Goal: Find specific page/section: Find specific page/section

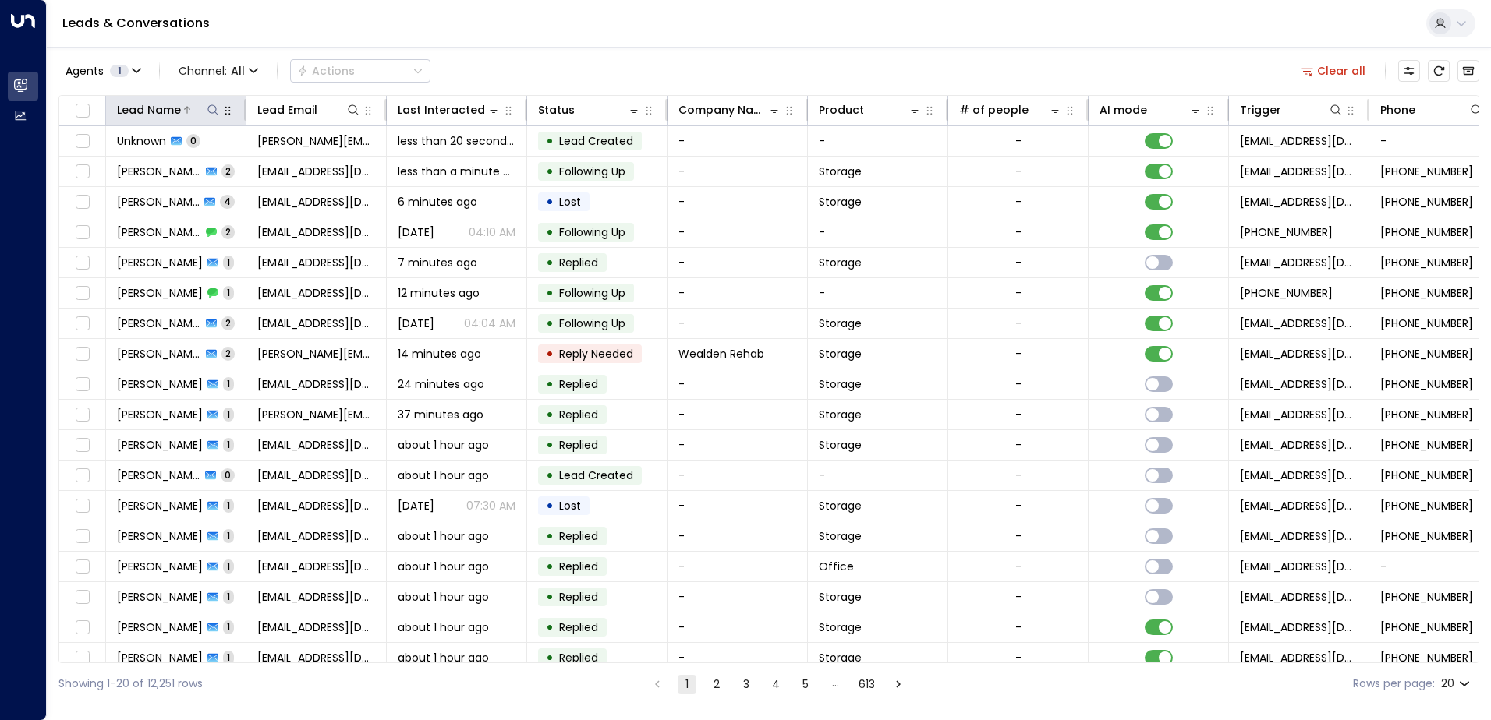
click at [216, 111] on icon at bounding box center [213, 110] width 12 height 12
type input "**********"
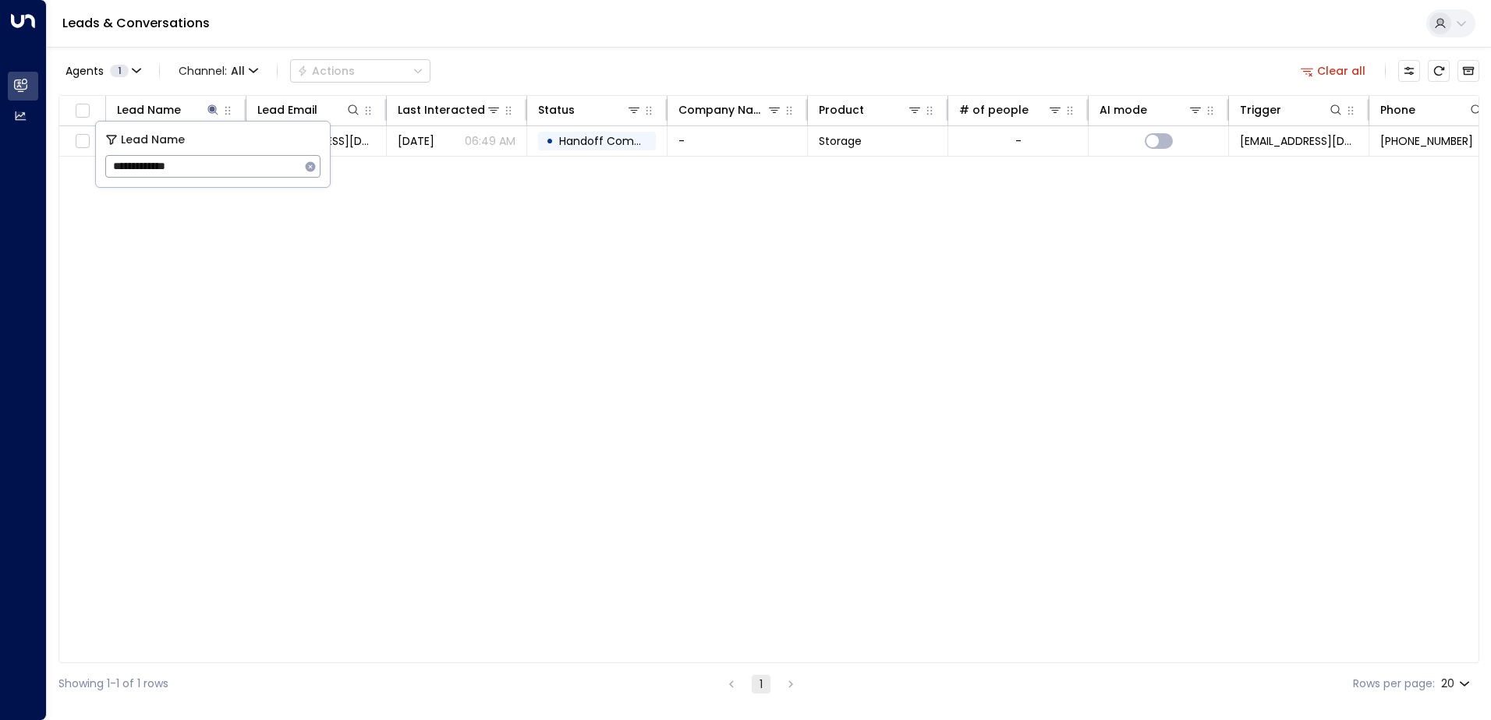
click at [379, 326] on div "Lead Name Lead Email Last Interacted Status Company Name Product # of people AI…" at bounding box center [768, 379] width 1420 height 568
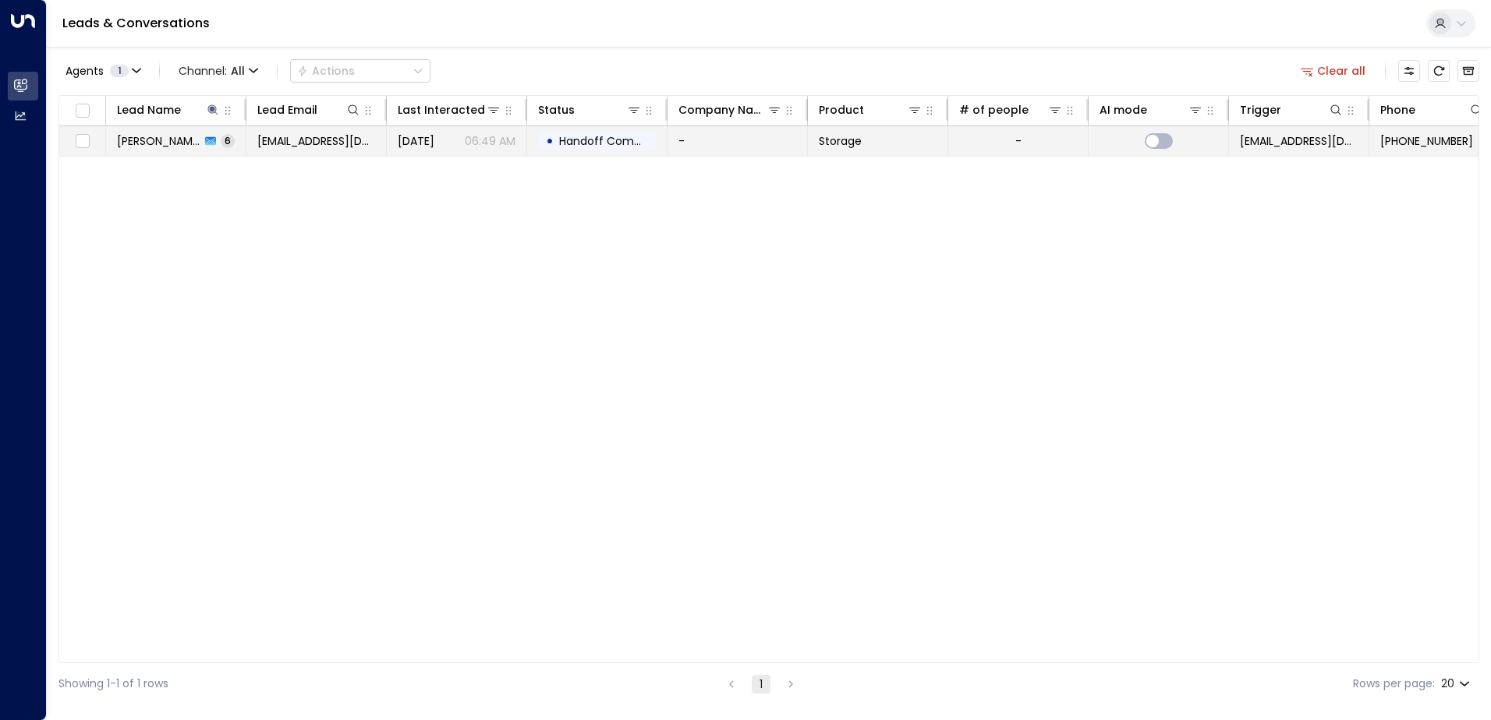
click at [205, 136] on icon at bounding box center [210, 141] width 11 height 11
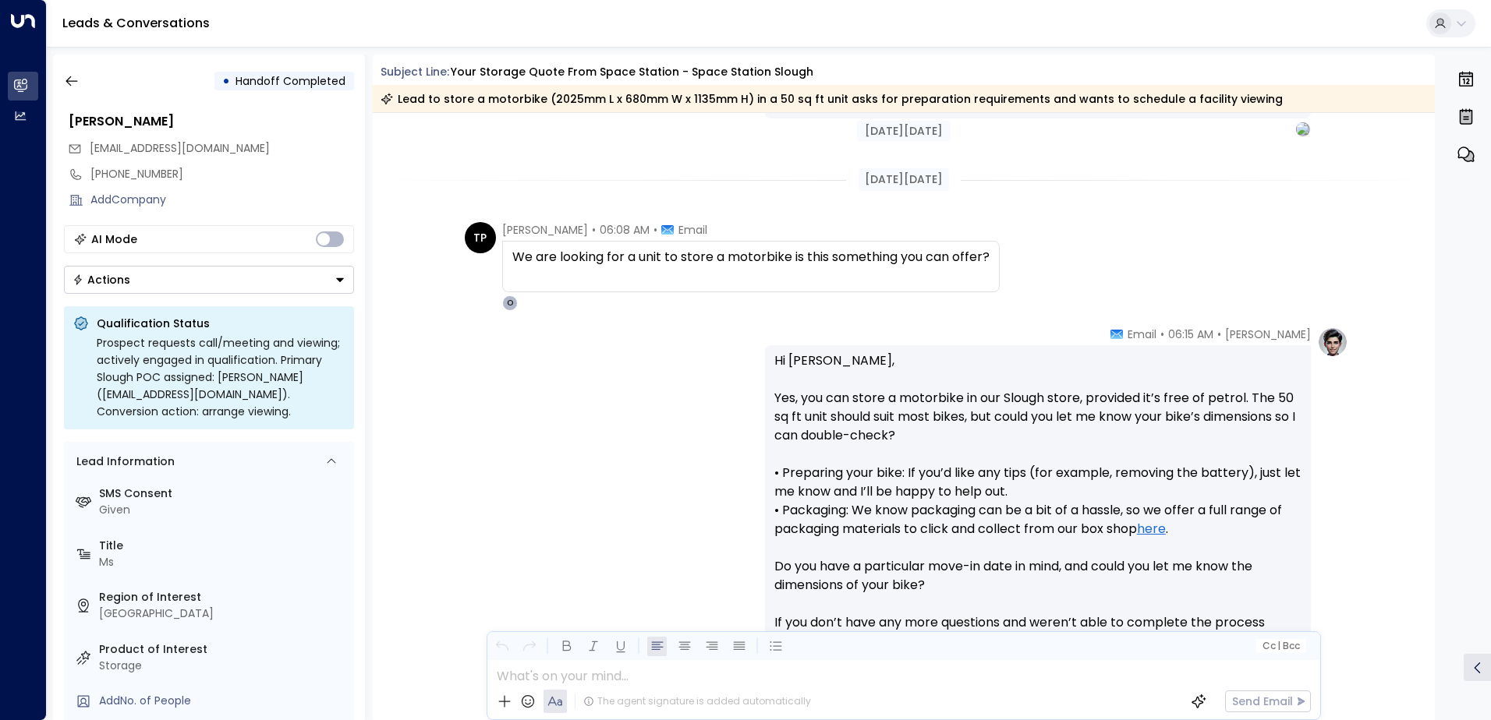
scroll to position [1205, 0]
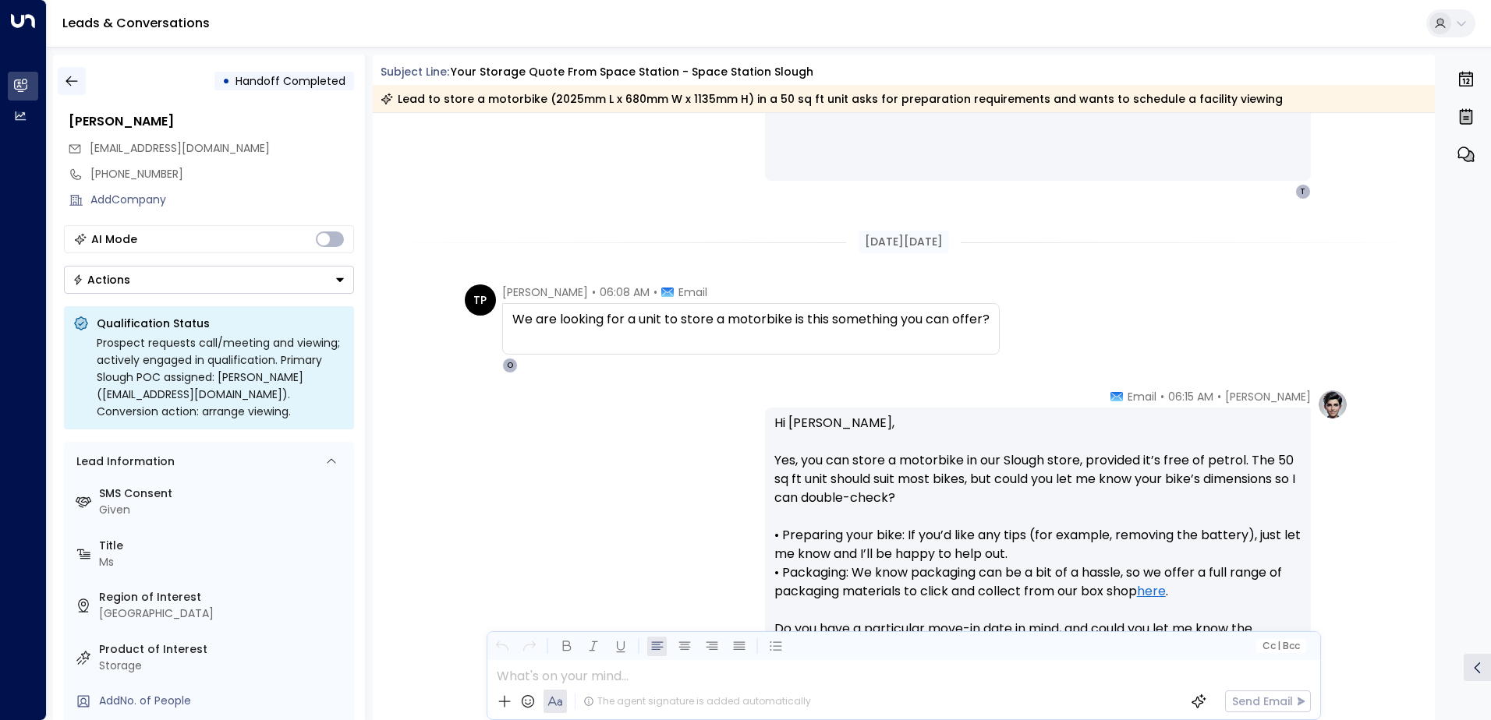
click at [70, 75] on icon "button" at bounding box center [72, 81] width 16 height 16
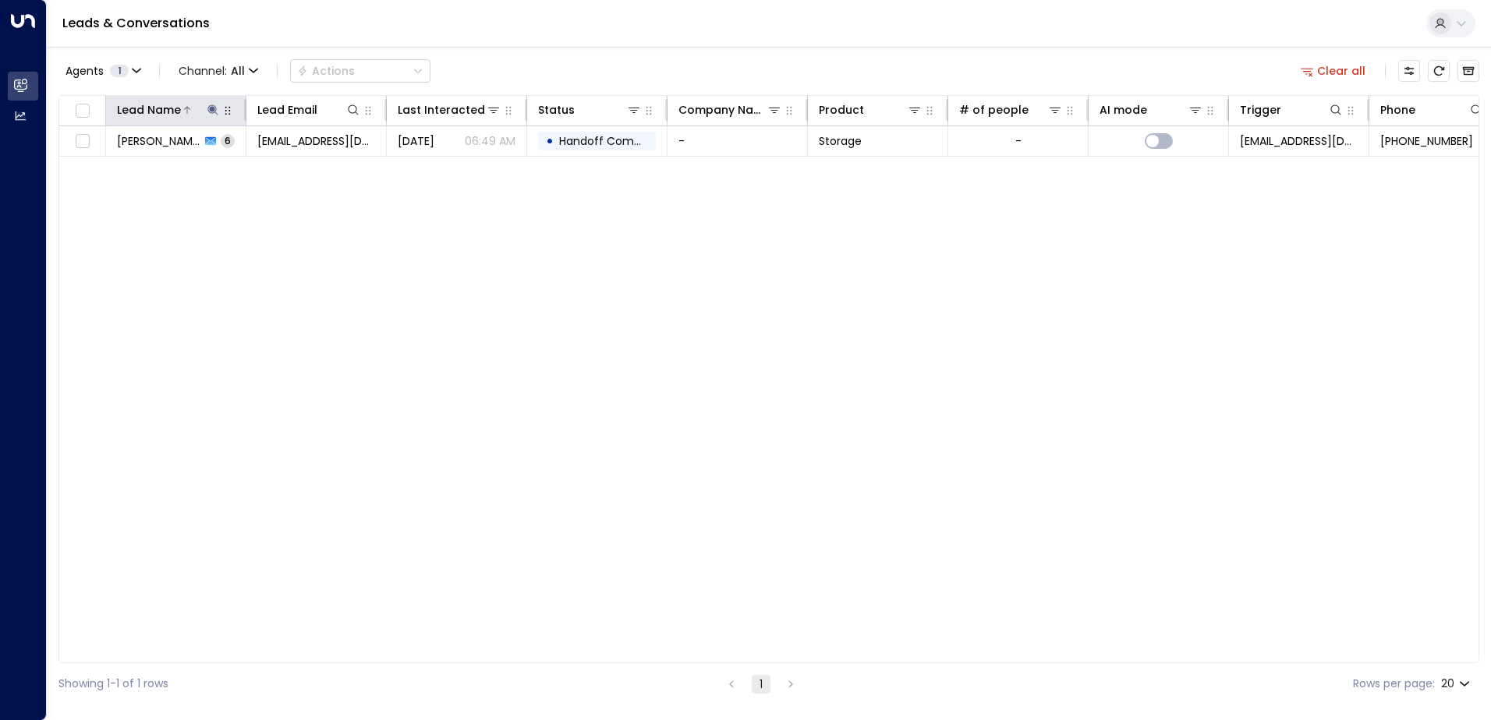
click at [212, 109] on icon at bounding box center [212, 109] width 10 height 10
drag, startPoint x: 236, startPoint y: 157, endPoint x: -3, endPoint y: 156, distance: 239.3
click at [0, 156] on html "**********" at bounding box center [745, 352] width 1491 height 705
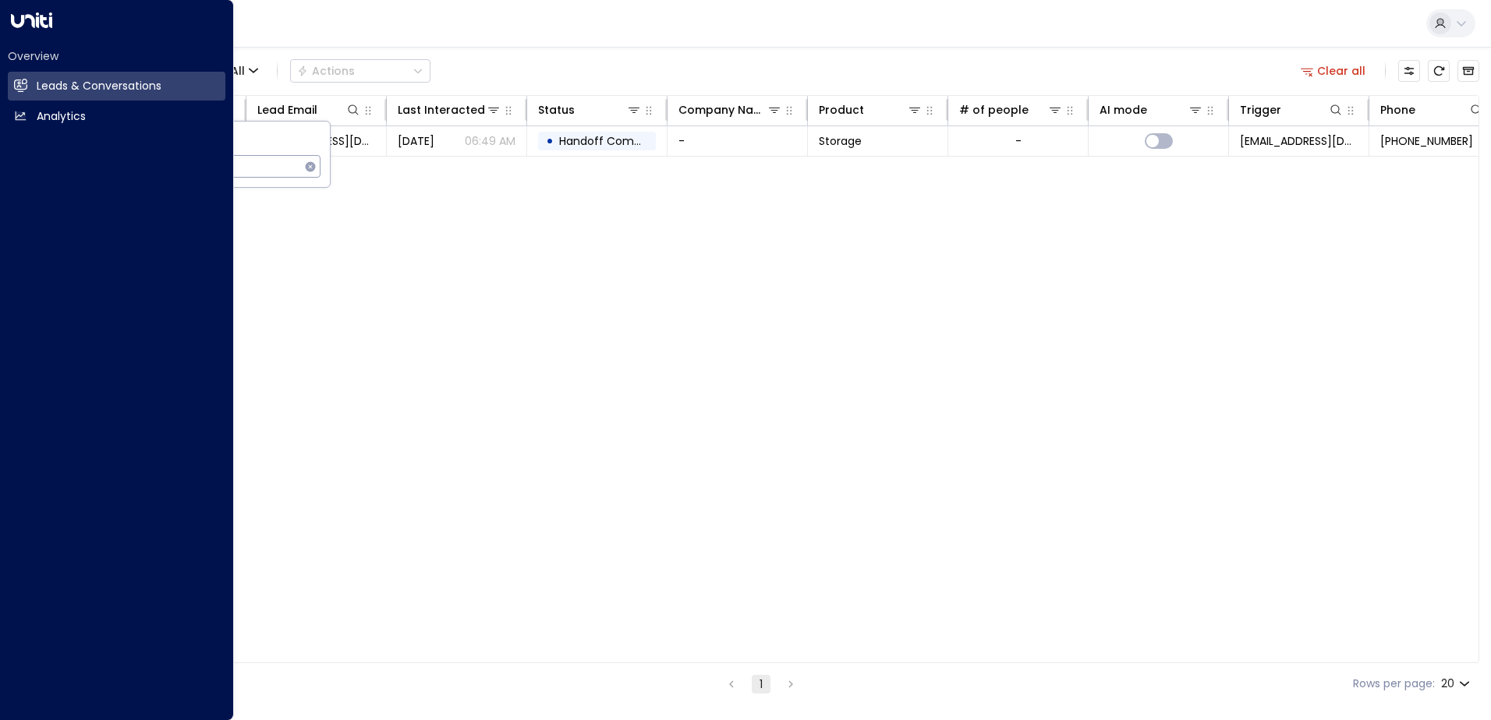
type input "**********"
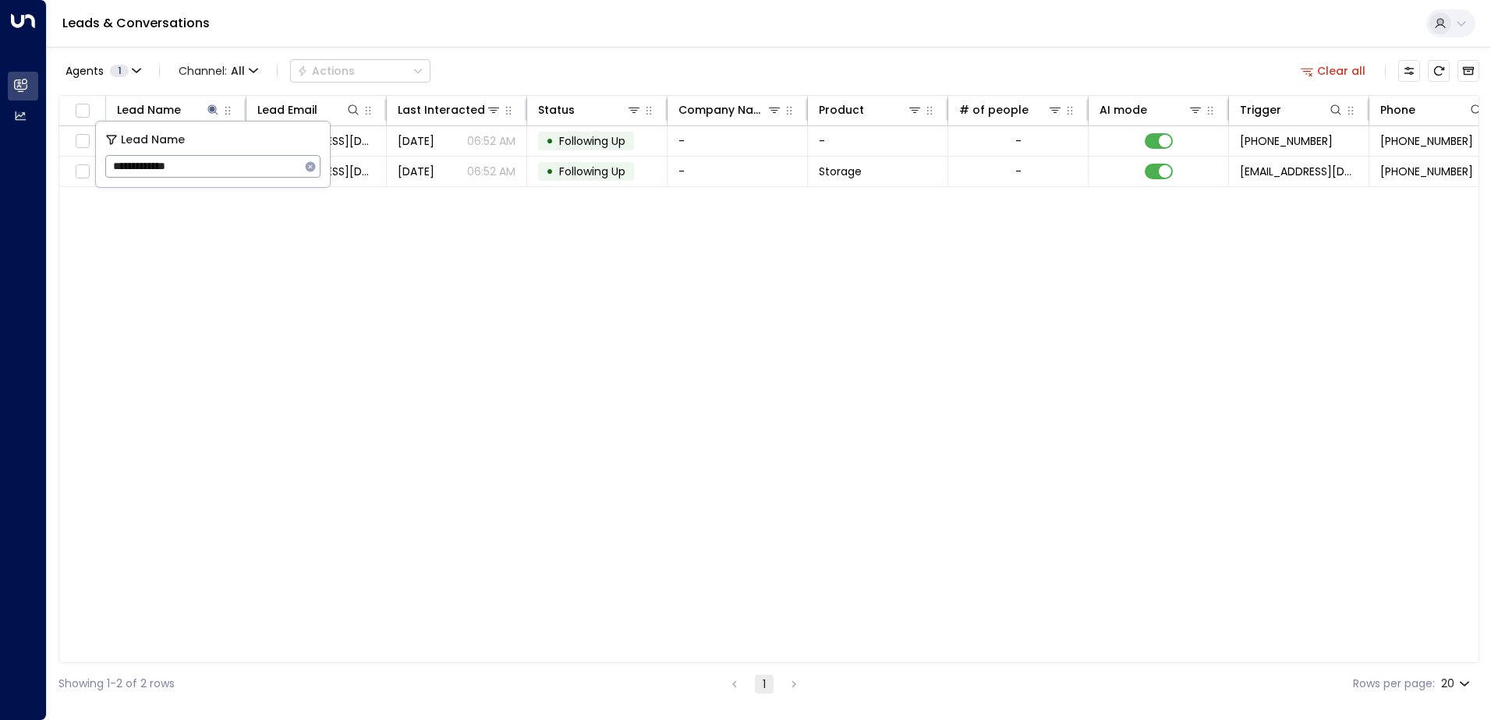
click at [633, 422] on div "Lead Name Lead Email Last Interacted Status Company Name Product # of people AI…" at bounding box center [768, 379] width 1420 height 568
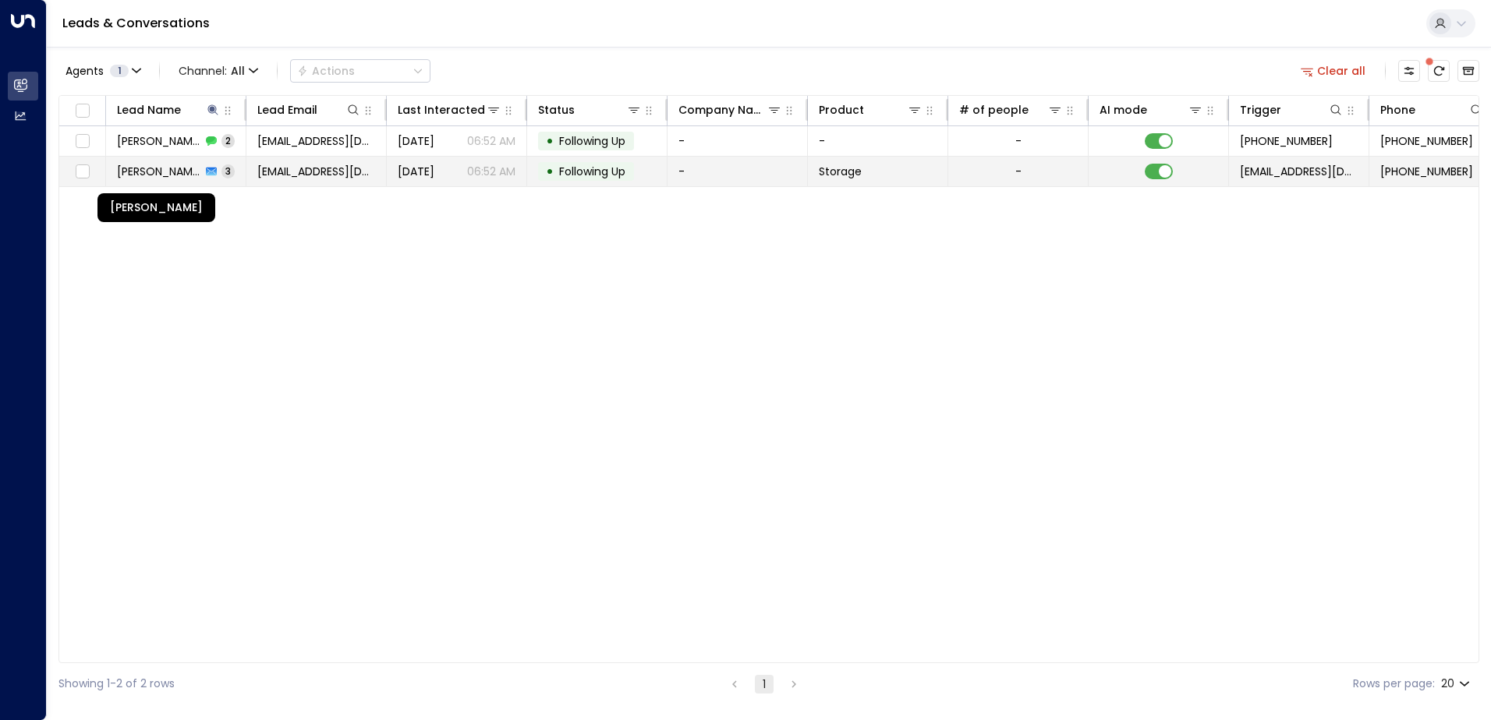
click at [198, 175] on span "[PERSON_NAME]" at bounding box center [159, 172] width 84 height 16
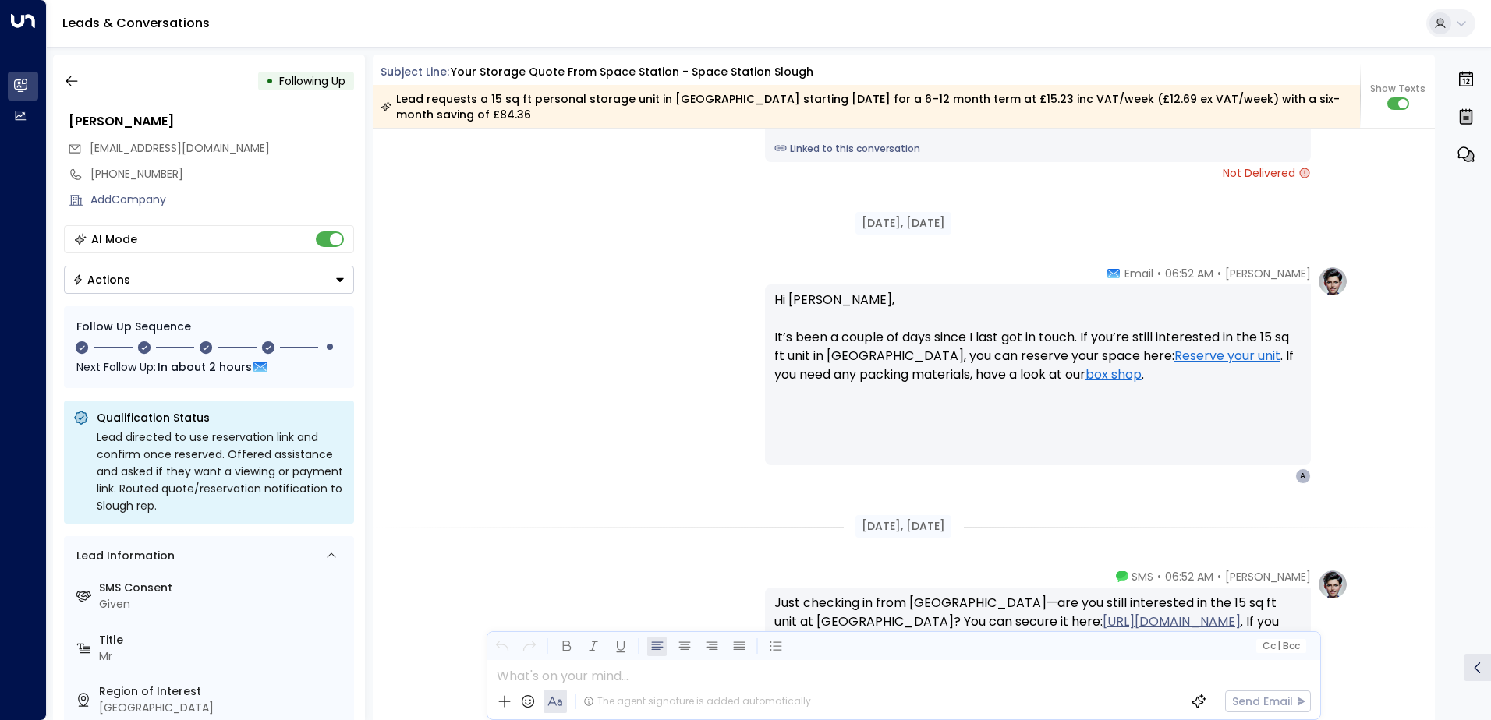
scroll to position [2065, 0]
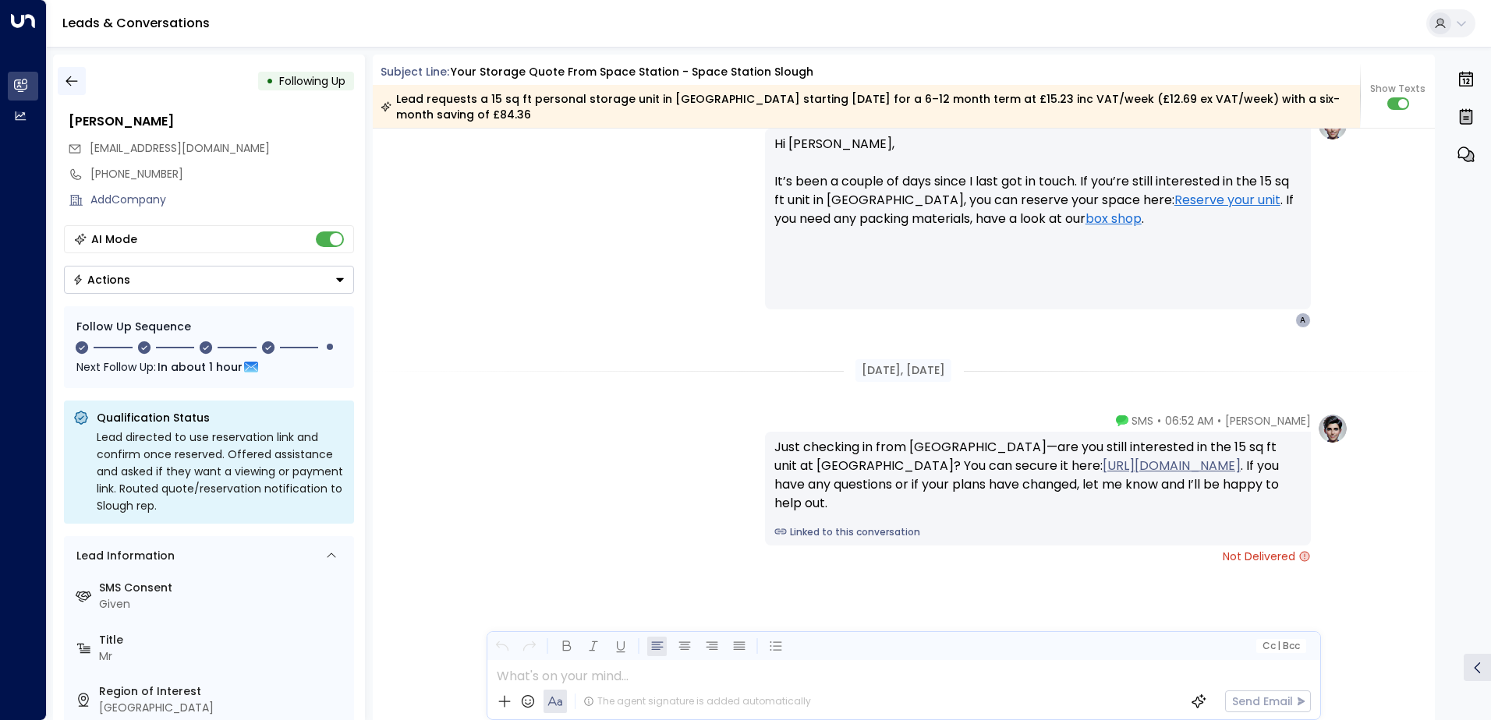
click at [73, 74] on icon "button" at bounding box center [72, 81] width 16 height 16
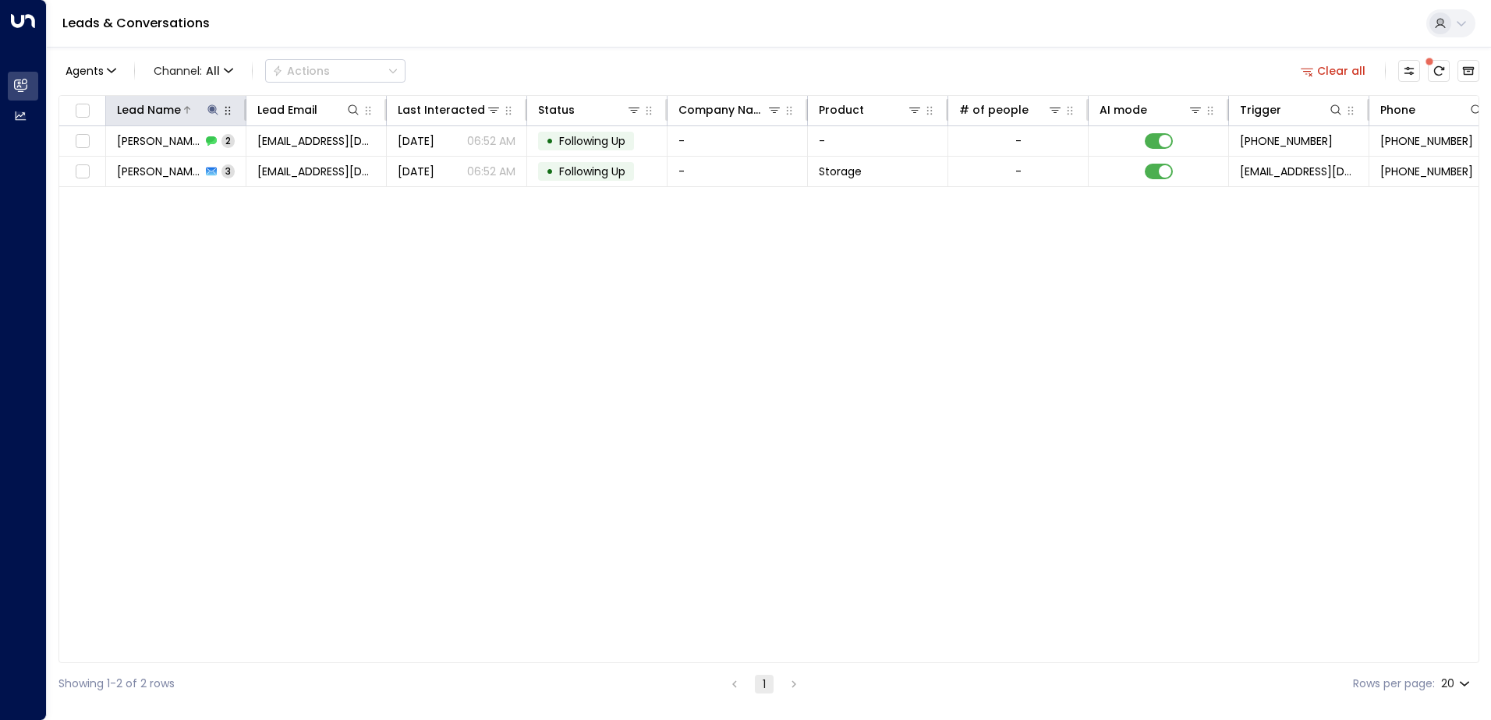
click at [219, 113] on button at bounding box center [213, 110] width 16 height 16
click at [314, 165] on icon "button" at bounding box center [311, 166] width 10 height 10
click at [274, 173] on input "text" at bounding box center [212, 166] width 215 height 29
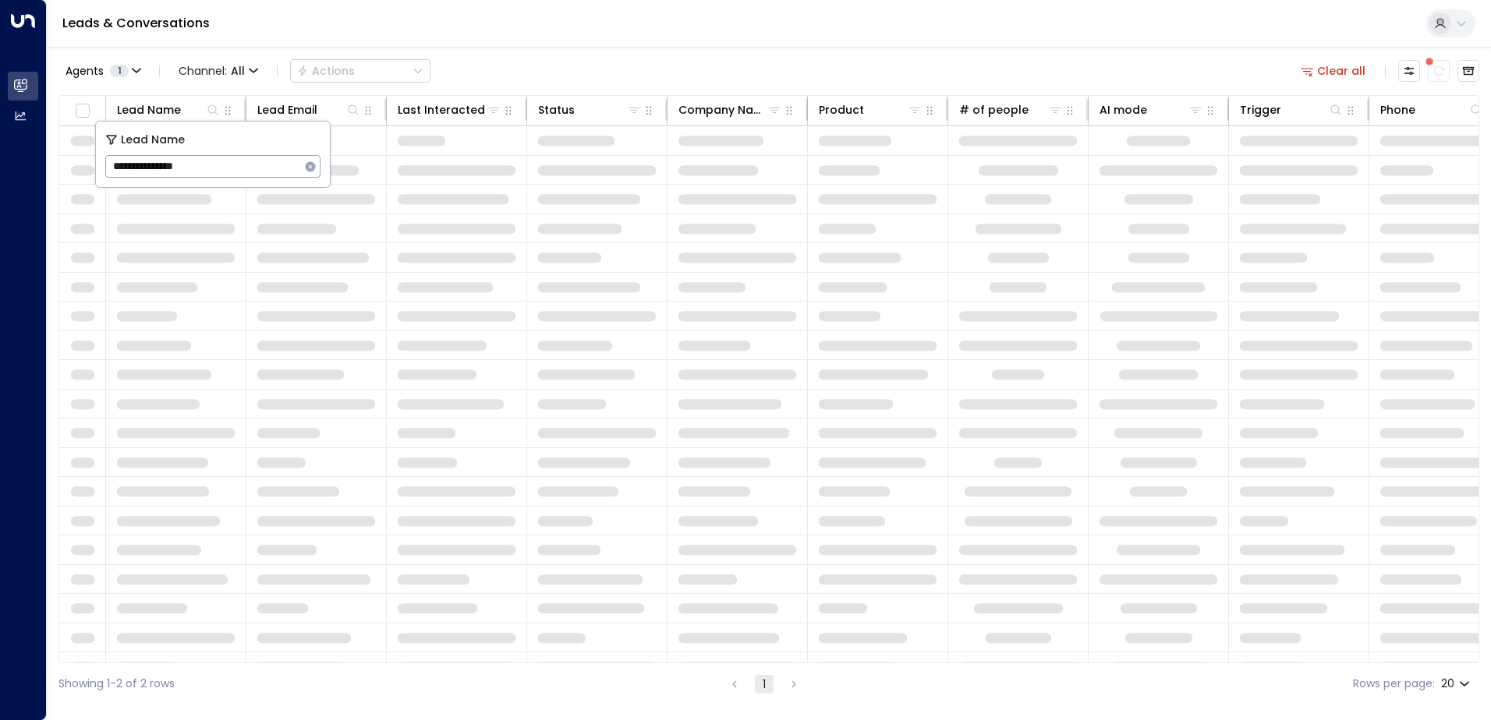
type input "**********"
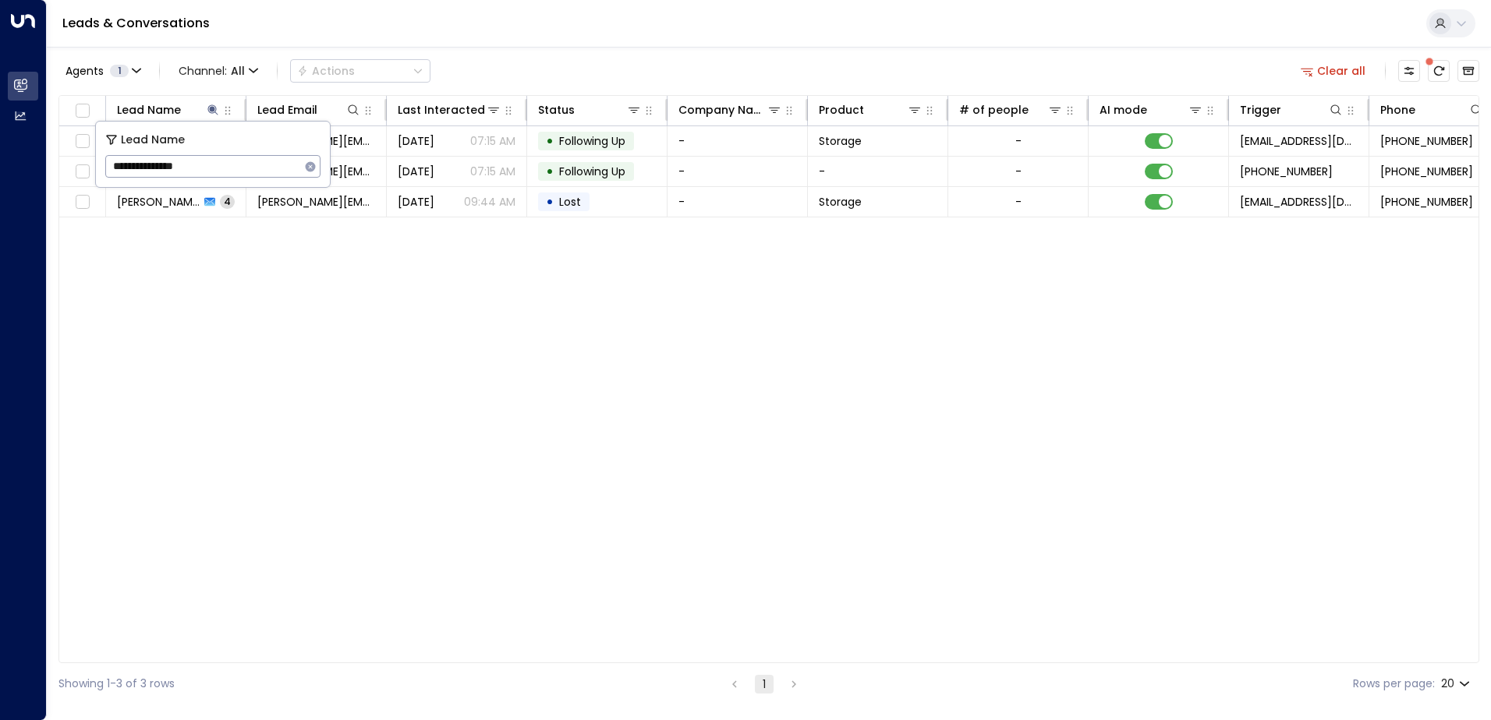
click at [494, 423] on div "Lead Name Lead Email Last Interacted Status Company Name Product # of people AI…" at bounding box center [768, 379] width 1420 height 568
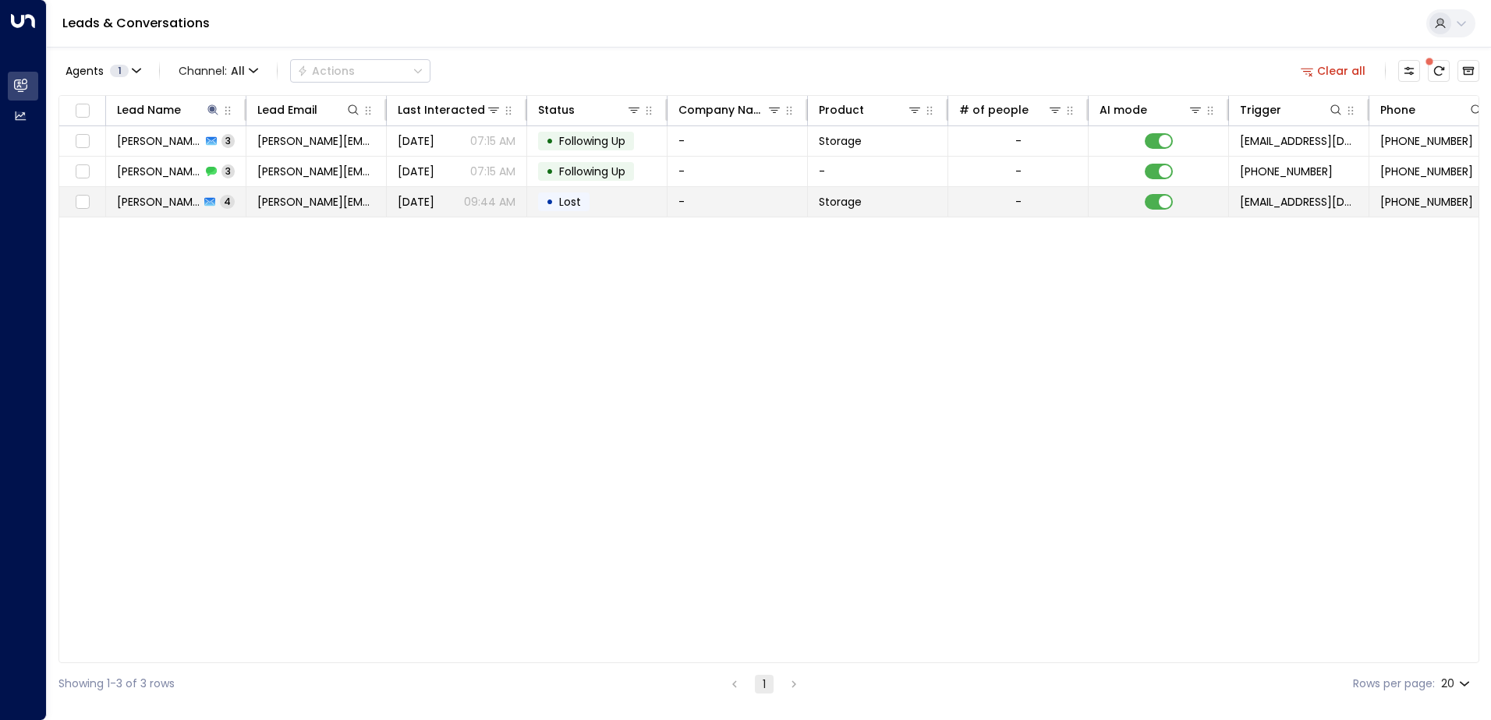
click at [313, 210] on td "[PERSON_NAME][EMAIL_ADDRESS][PERSON_NAME][DOMAIN_NAME]" at bounding box center [316, 202] width 140 height 30
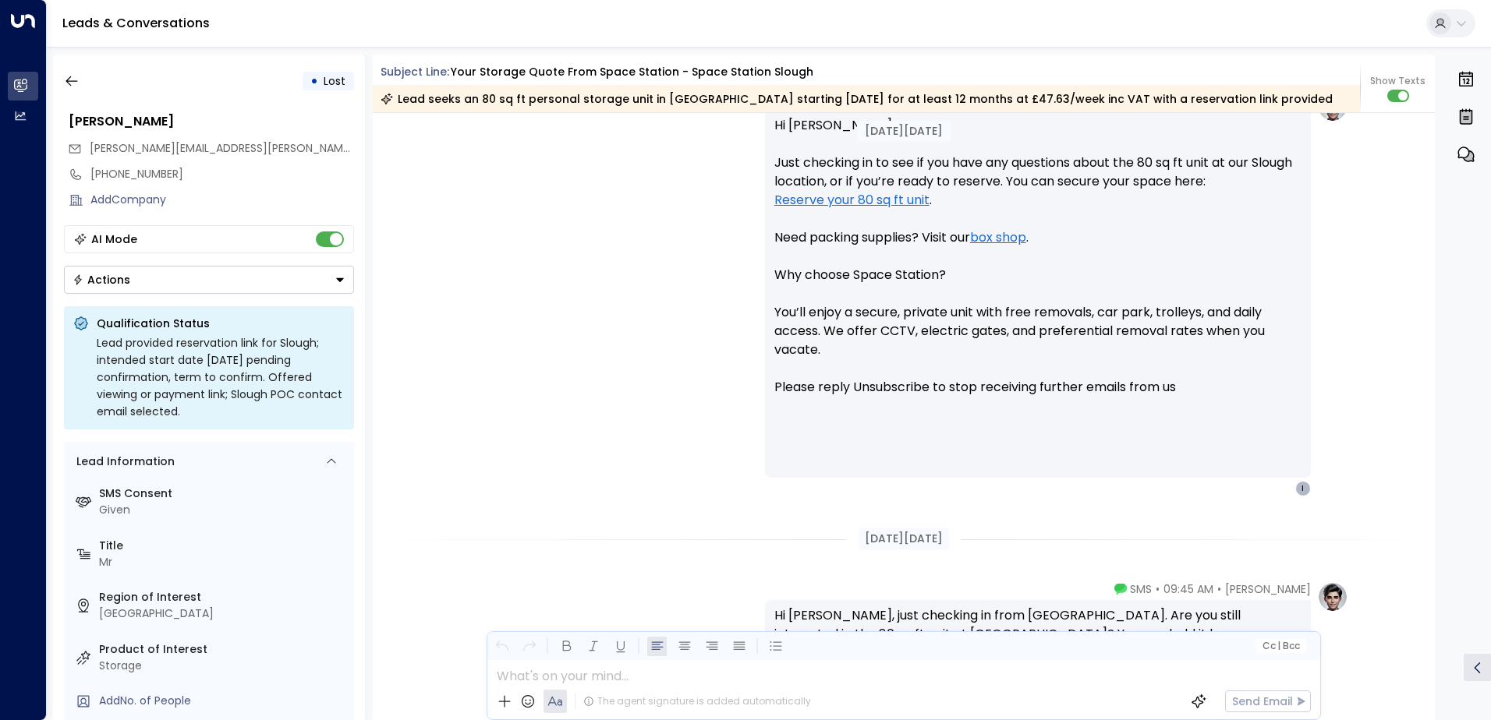
scroll to position [815, 0]
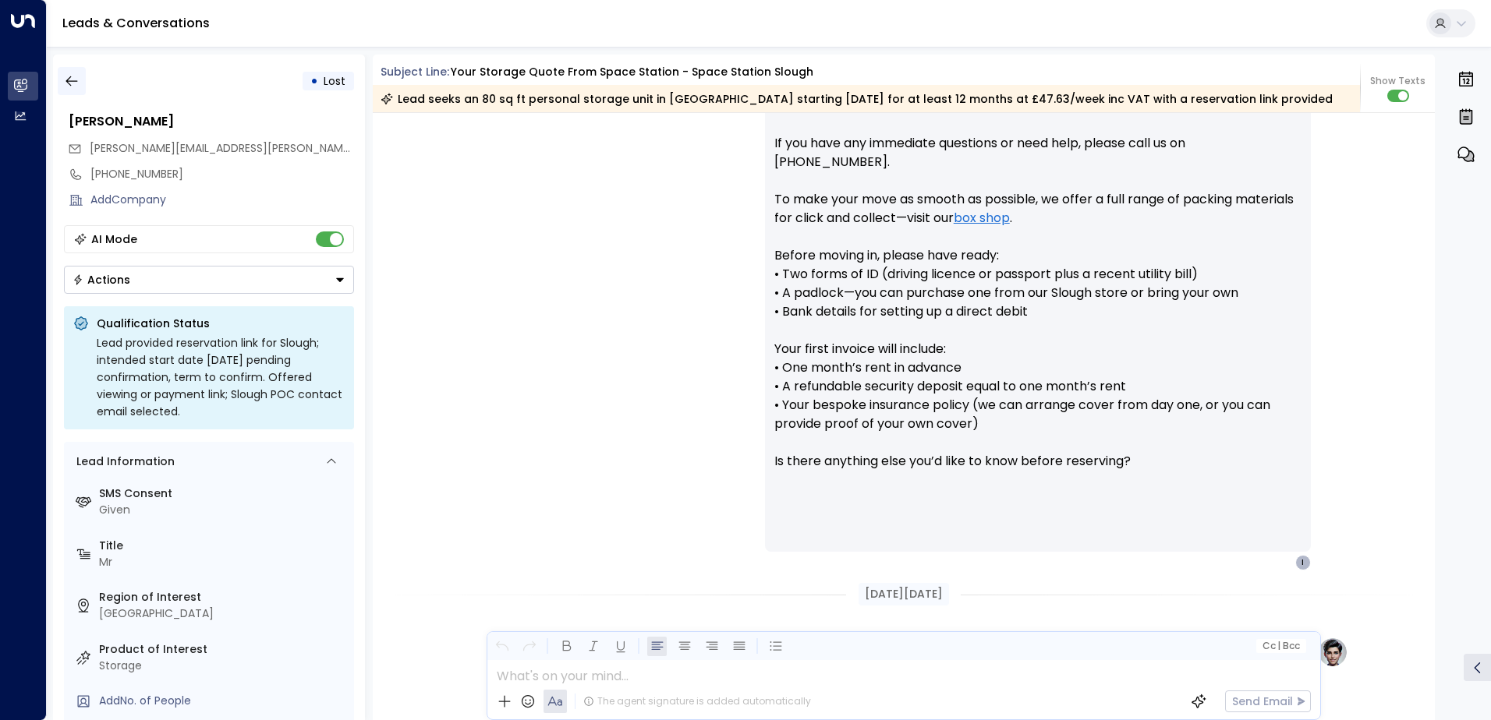
click at [80, 83] on button "button" at bounding box center [72, 81] width 28 height 28
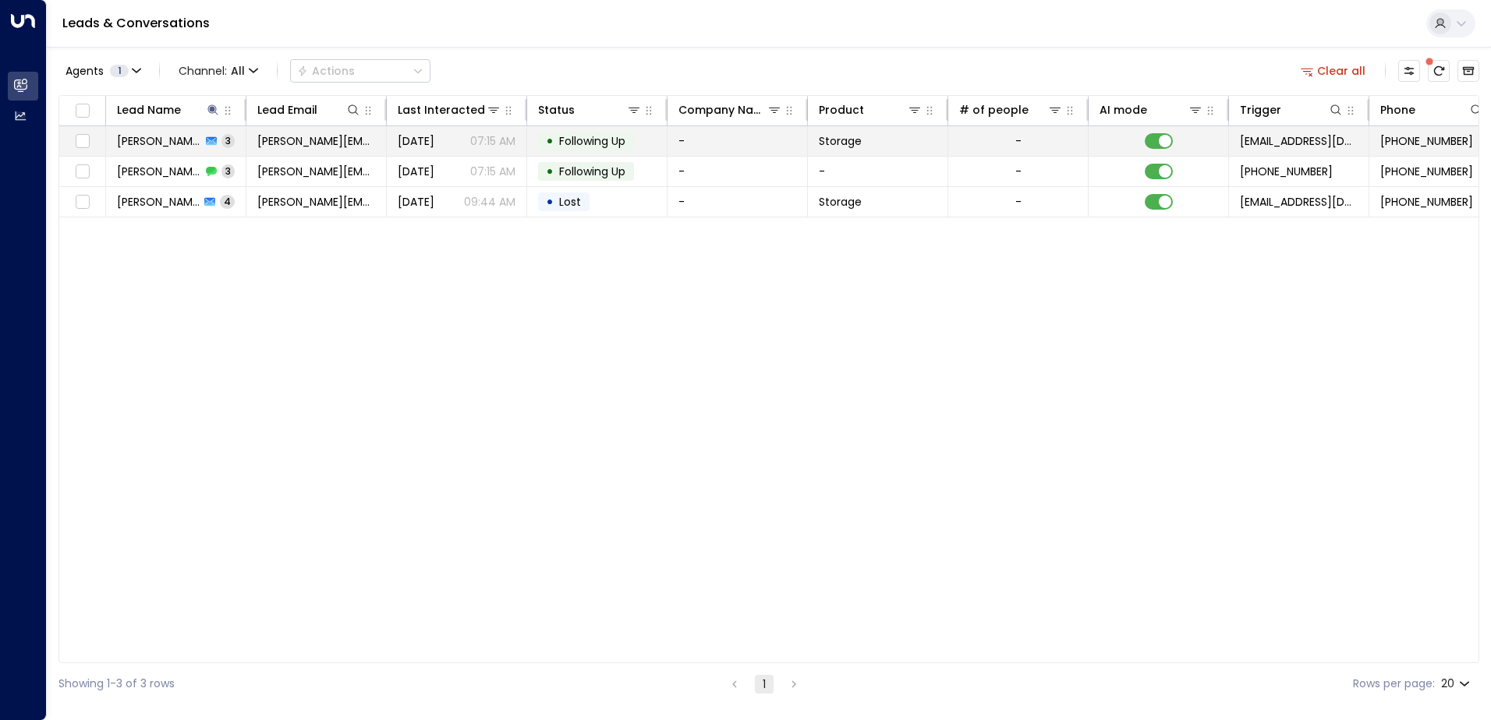
click at [200, 149] on td "[PERSON_NAME] 3" at bounding box center [176, 141] width 140 height 30
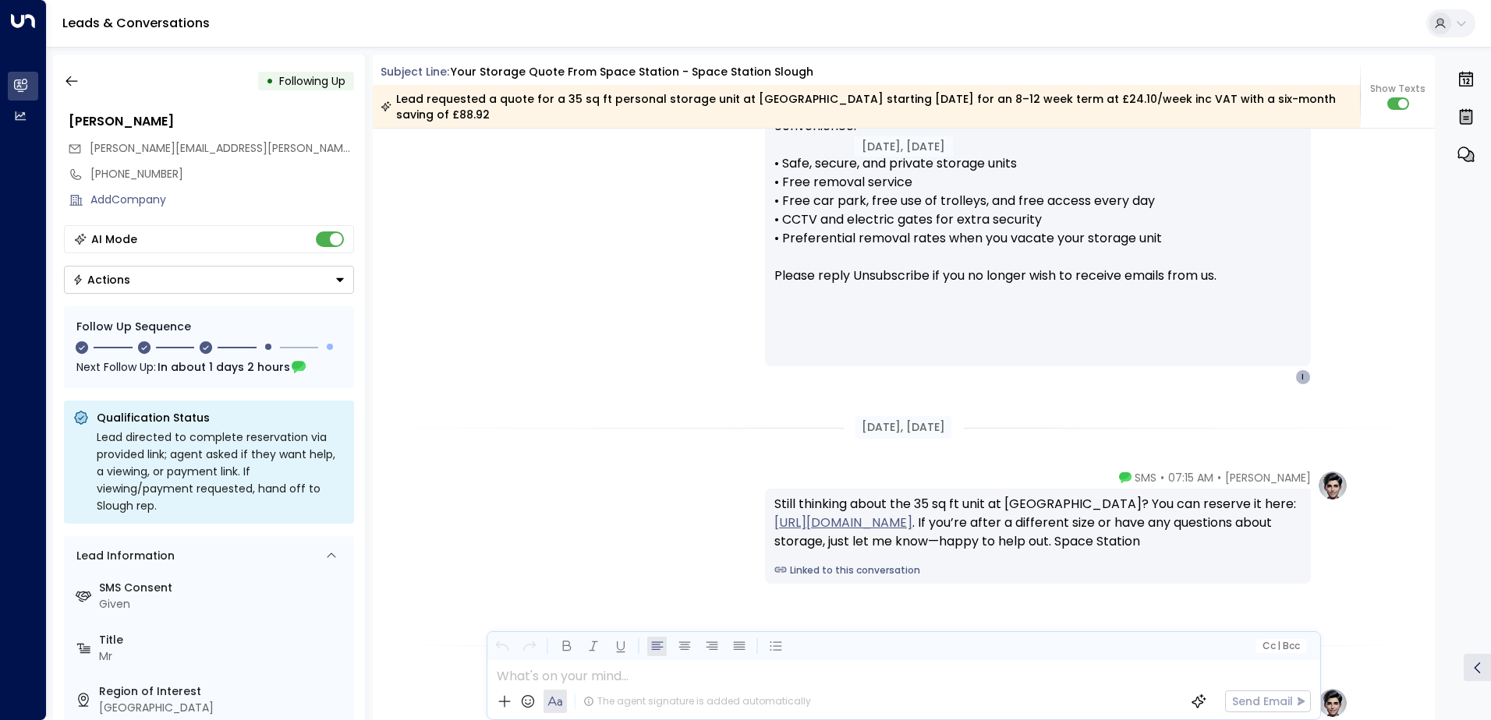
scroll to position [2486, 0]
